Goal: Navigation & Orientation: Find specific page/section

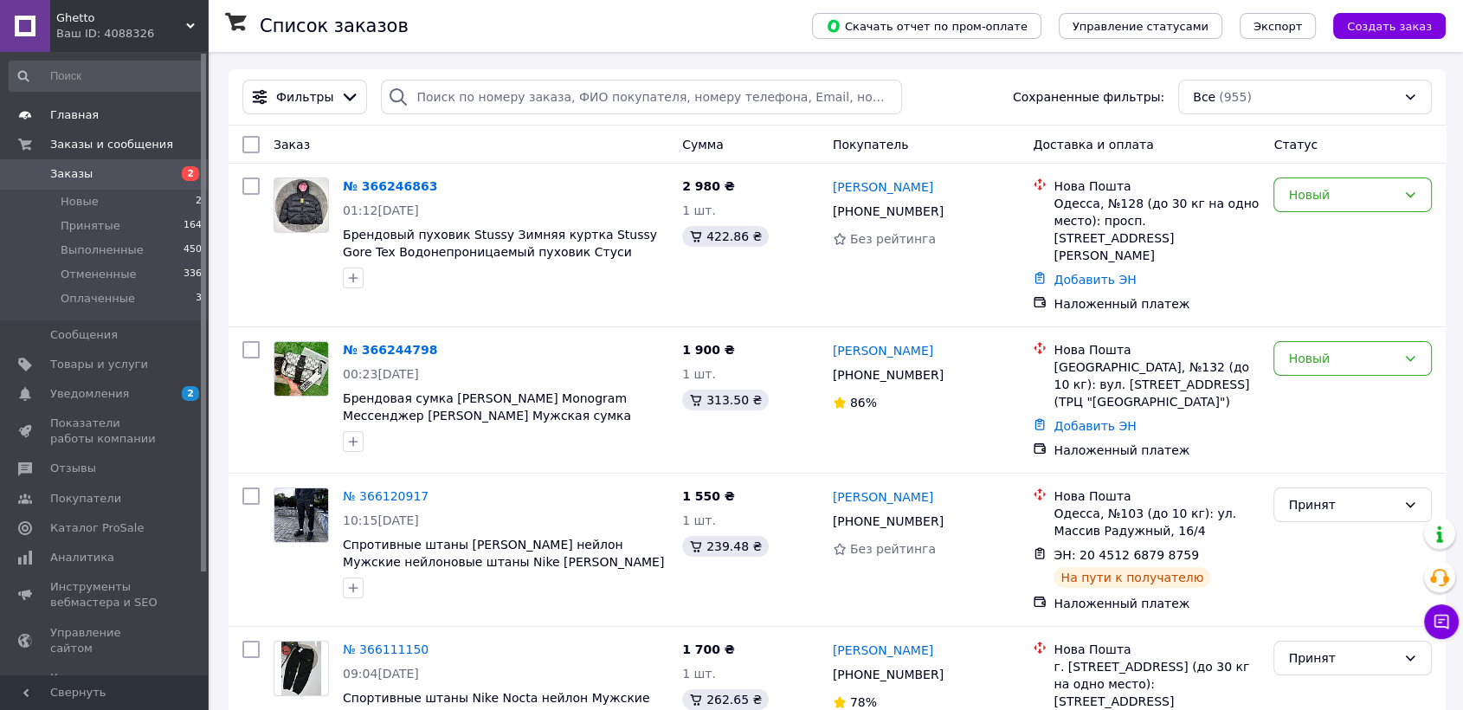
click at [97, 119] on span "Главная" at bounding box center [105, 115] width 110 height 16
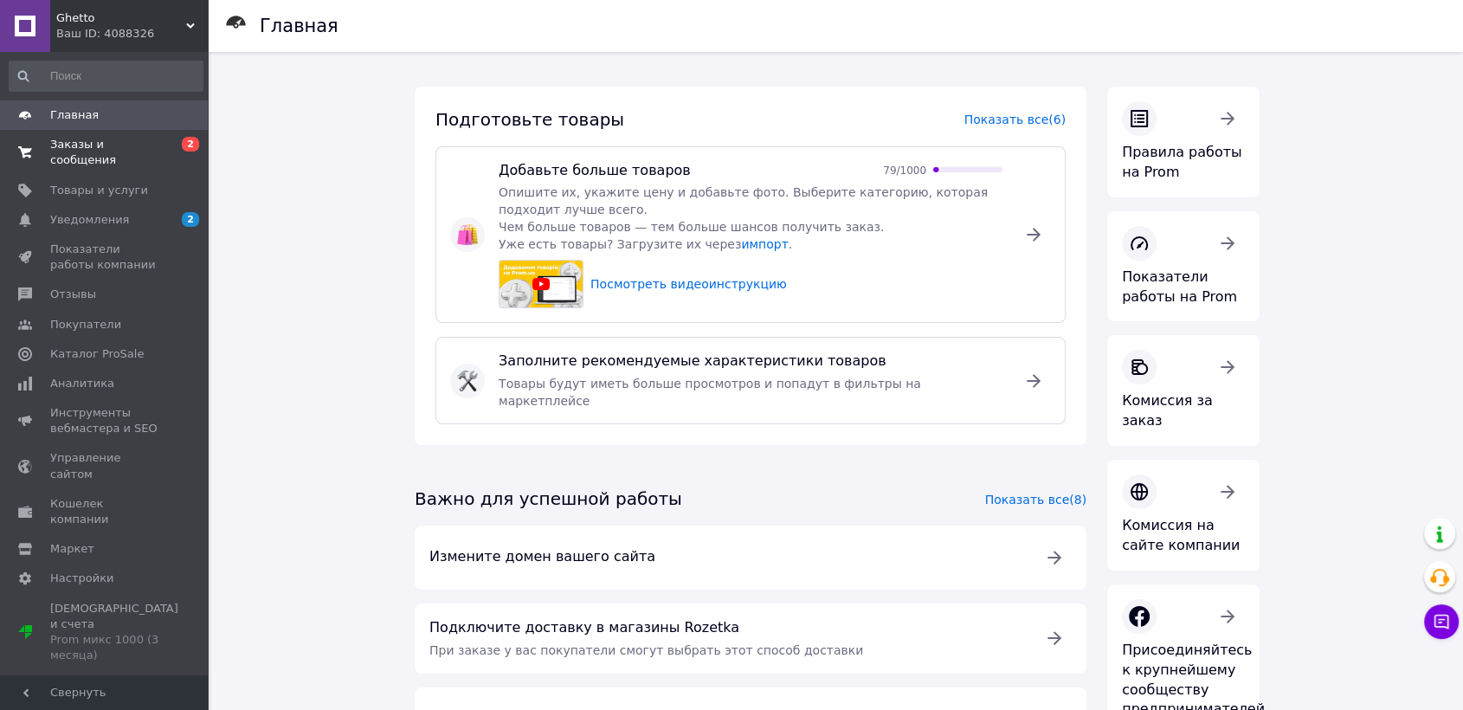
click at [135, 145] on span "Заказы и сообщения" at bounding box center [105, 152] width 110 height 31
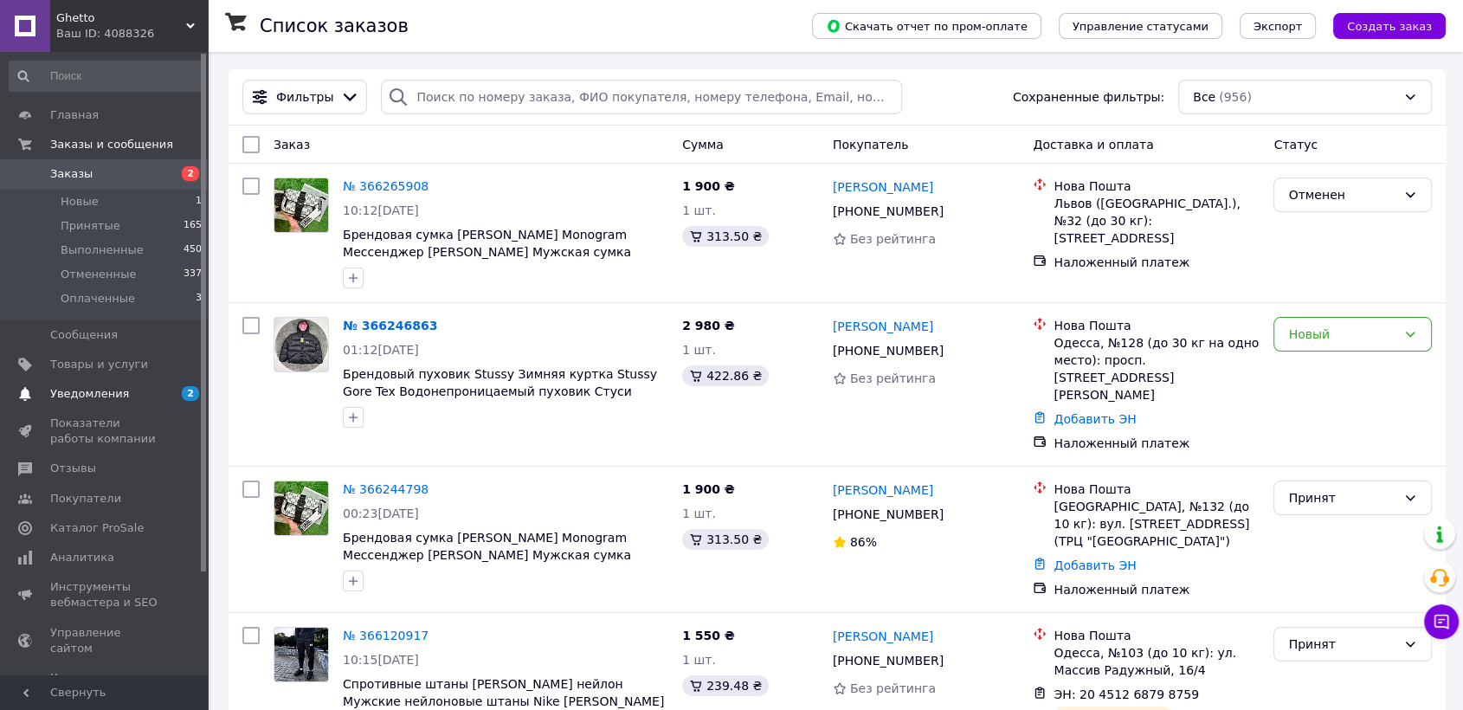
click at [131, 384] on link "Уведомления 2 0" at bounding box center [106, 393] width 212 height 29
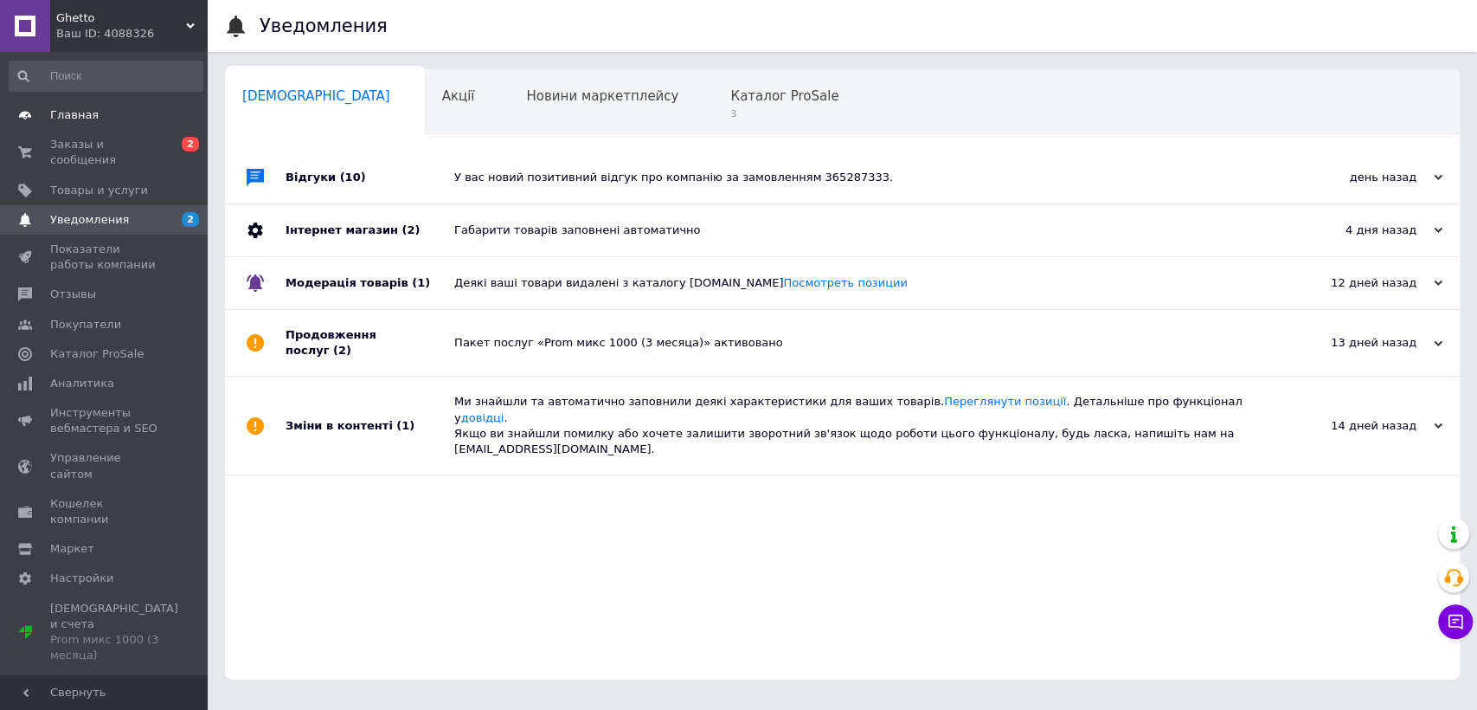
click at [111, 117] on span "Главная" at bounding box center [105, 115] width 110 height 16
